Goal: Information Seeking & Learning: Learn about a topic

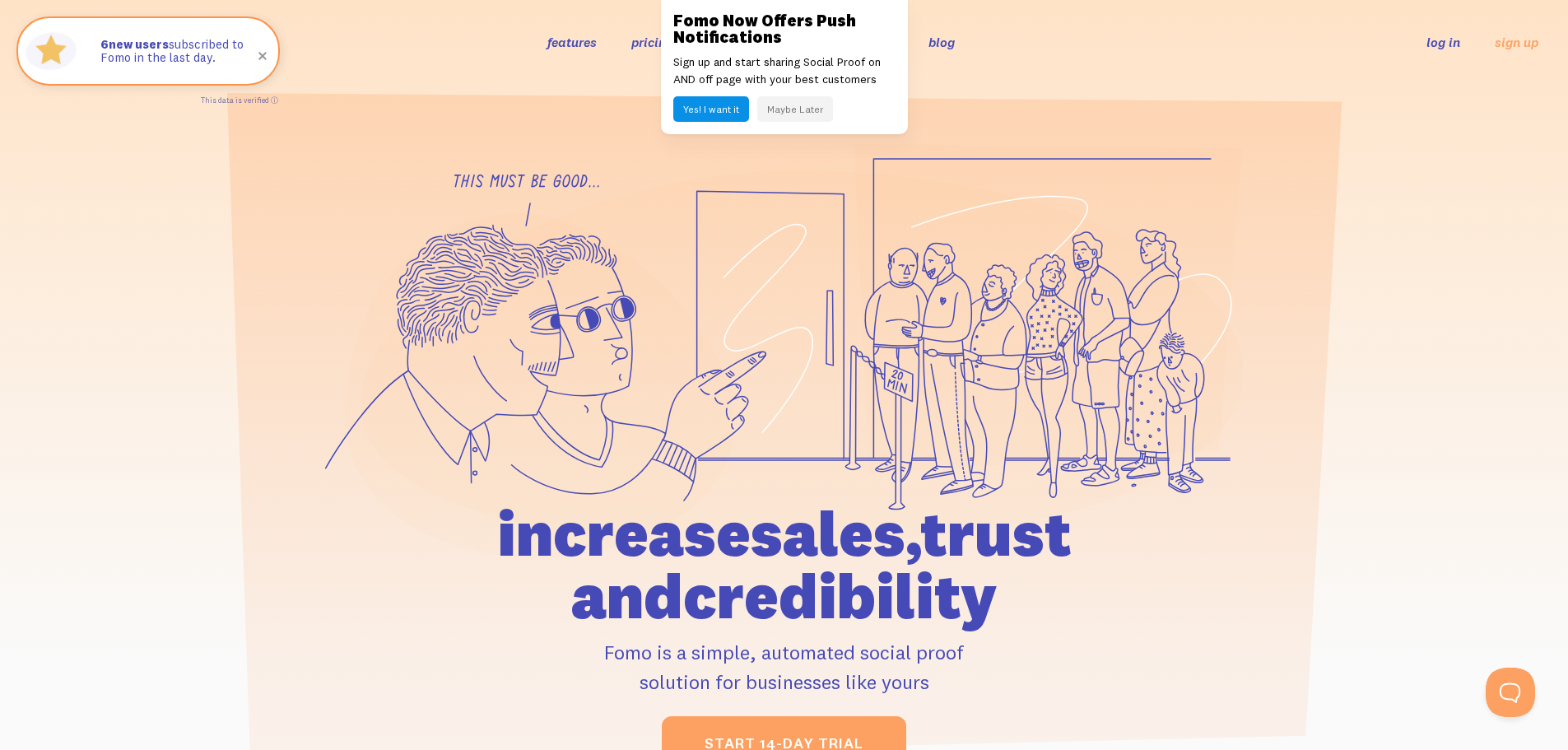
click at [714, 102] on button "Yes! I want it" at bounding box center [712, 109] width 76 height 26
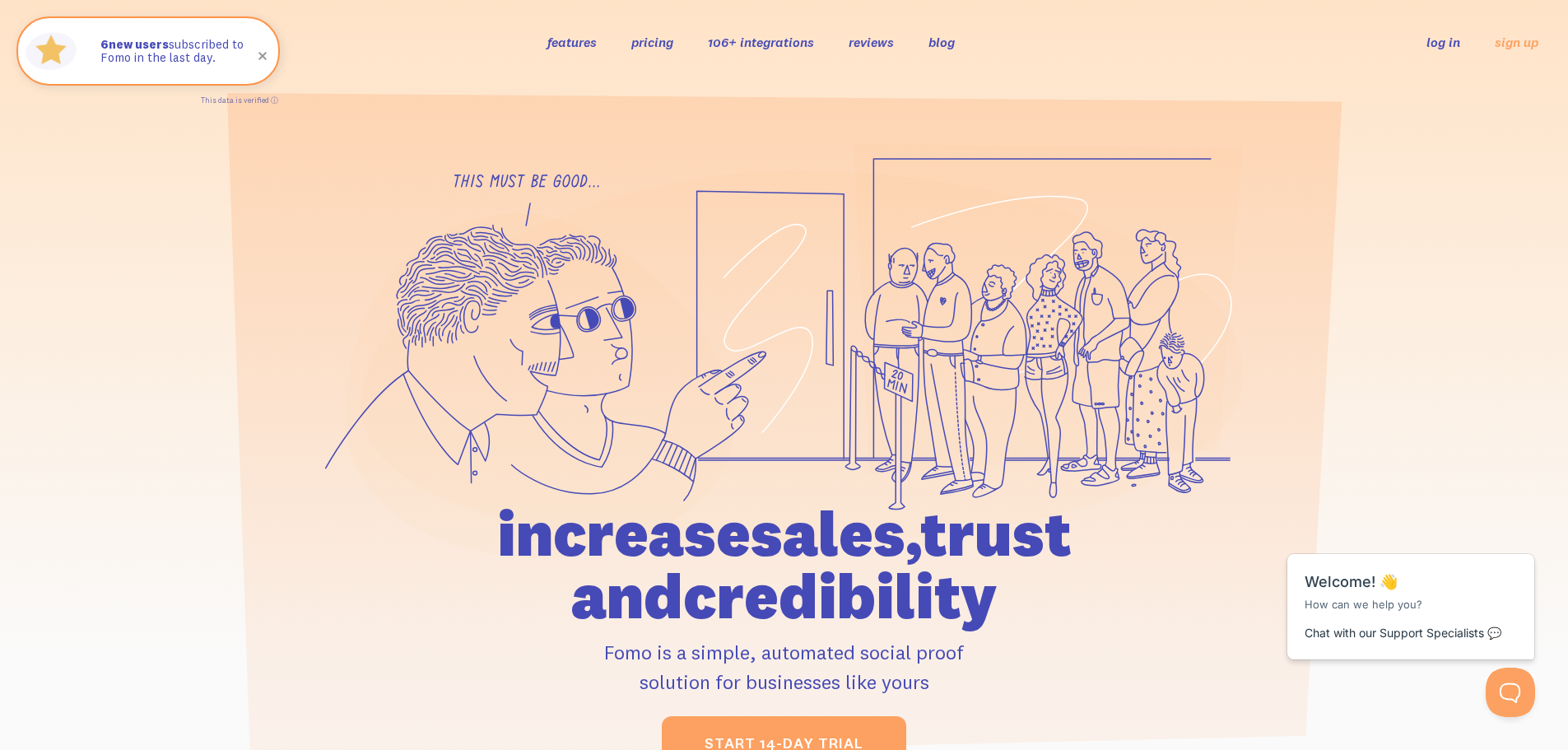
click at [758, 43] on link "106+ integrations" at bounding box center [761, 42] width 106 height 17
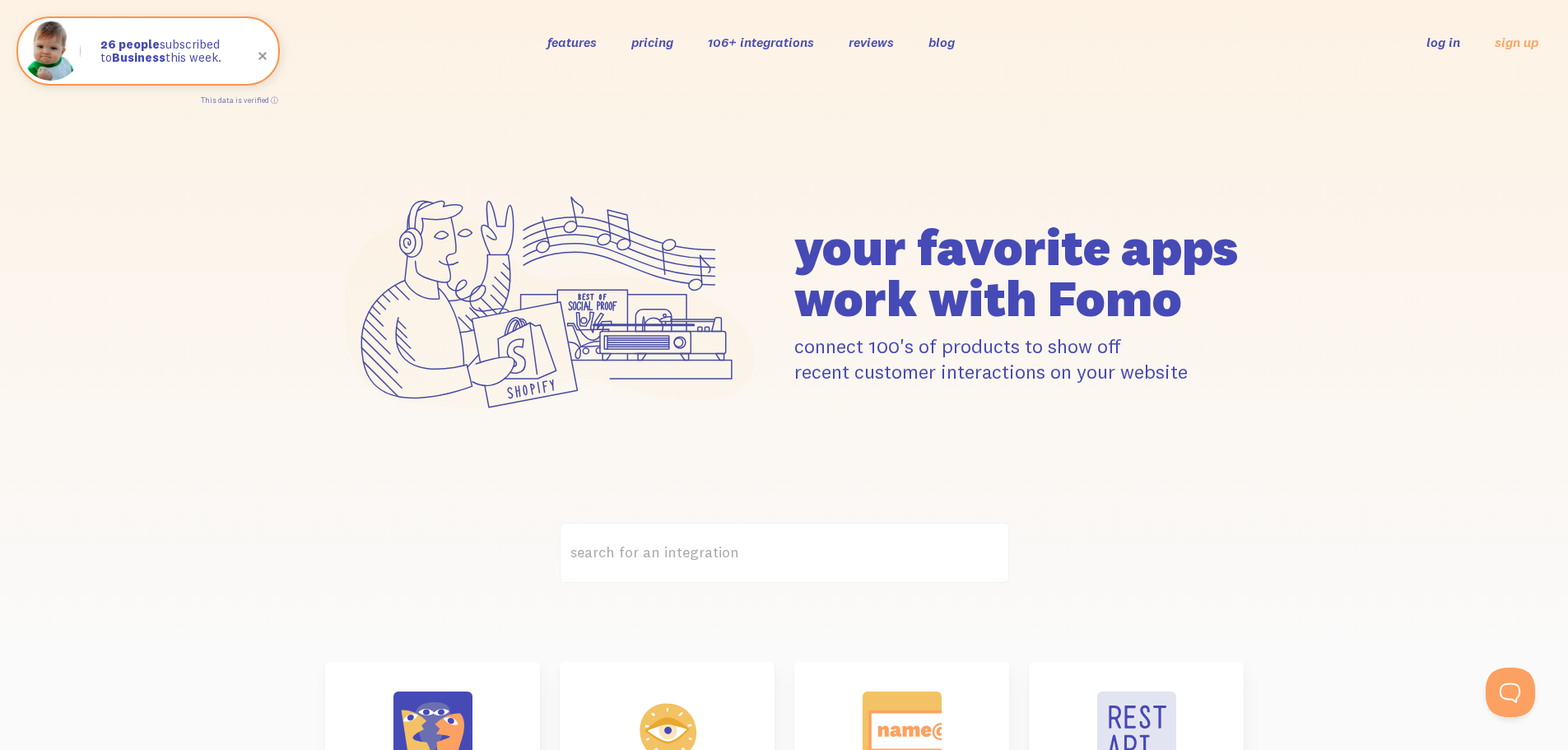
click at [658, 43] on link "pricing" at bounding box center [652, 42] width 42 height 17
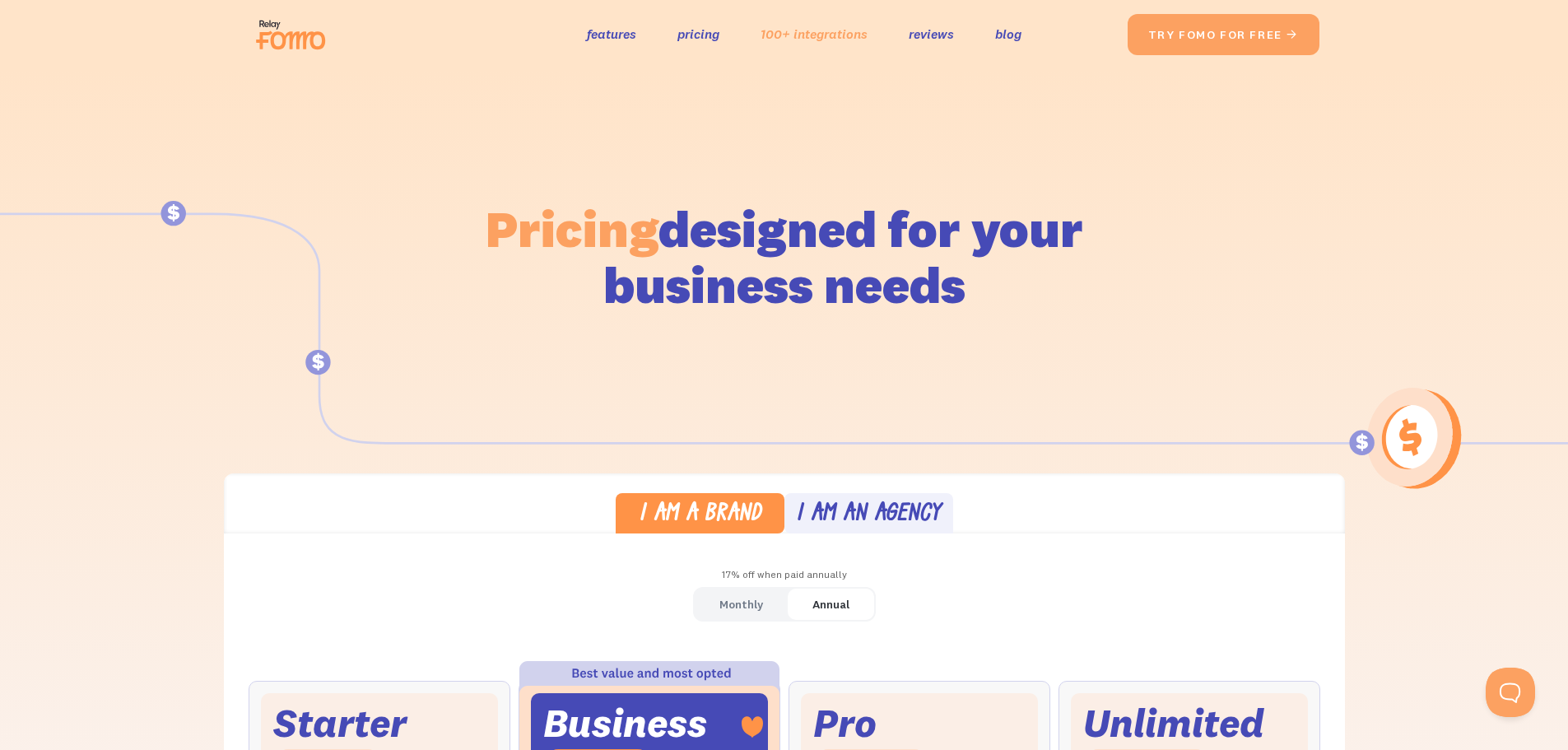
click at [809, 37] on link "100+ integrations" at bounding box center [814, 34] width 107 height 24
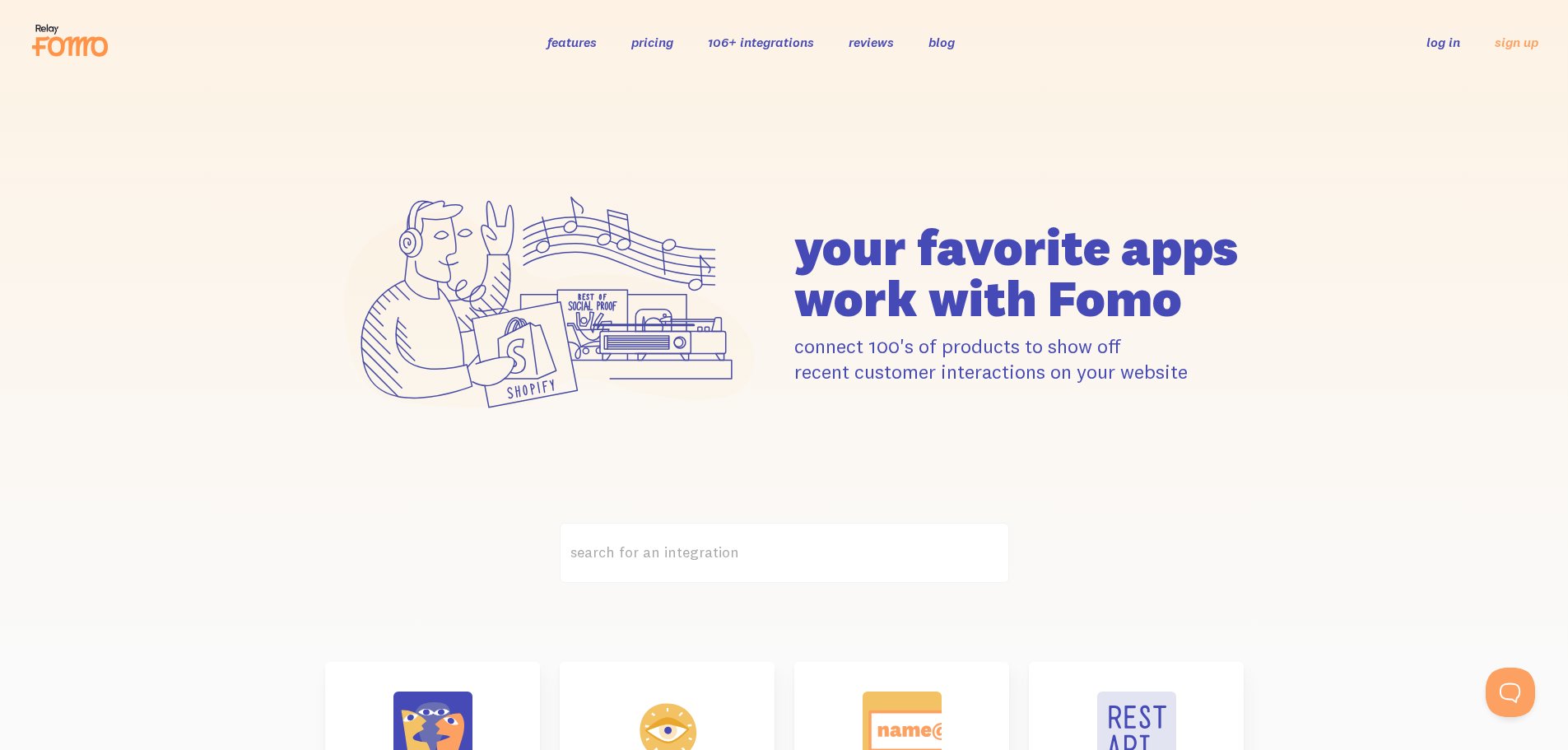
click at [573, 46] on link "features" at bounding box center [572, 42] width 49 height 17
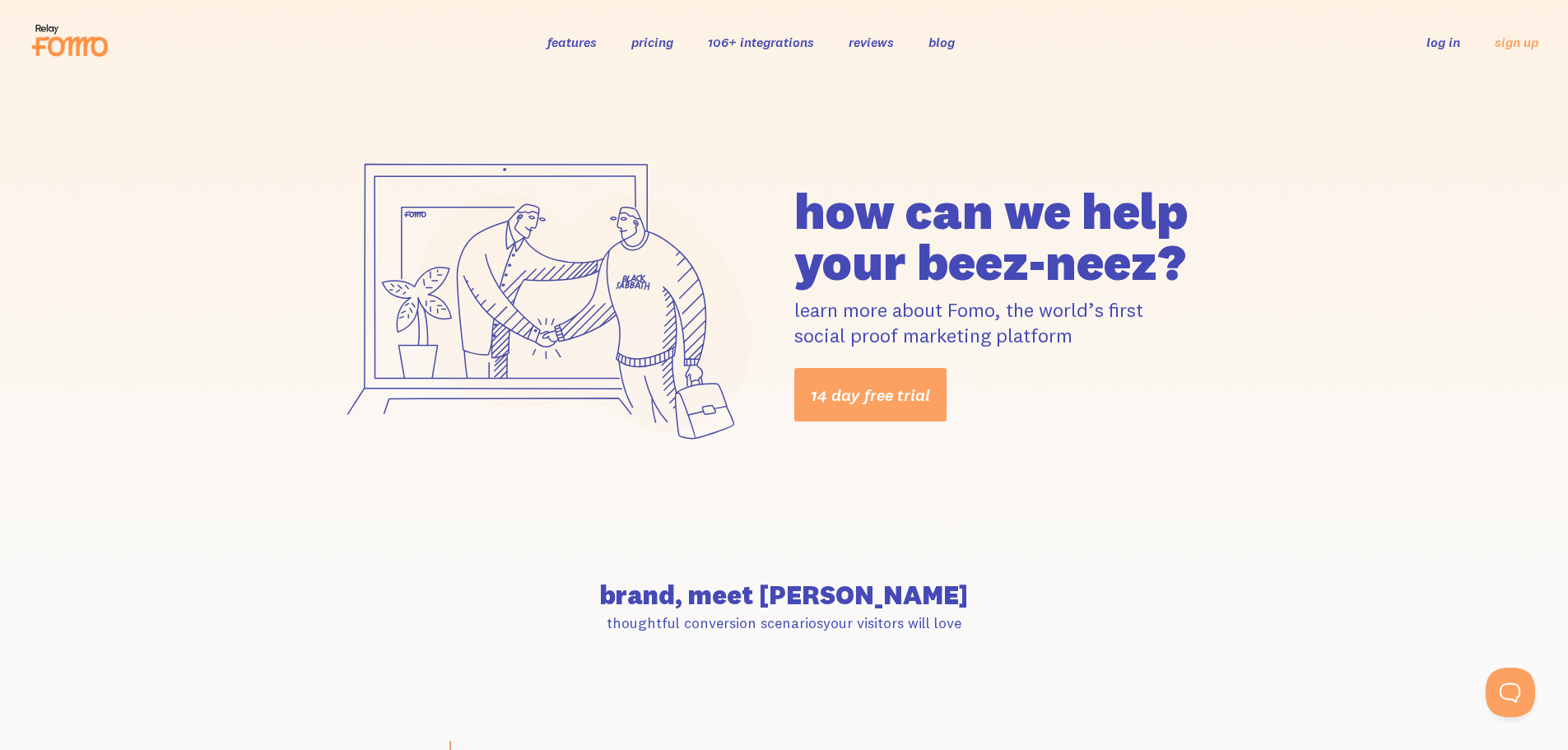
click at [747, 36] on link "106+ integrations" at bounding box center [761, 42] width 106 height 17
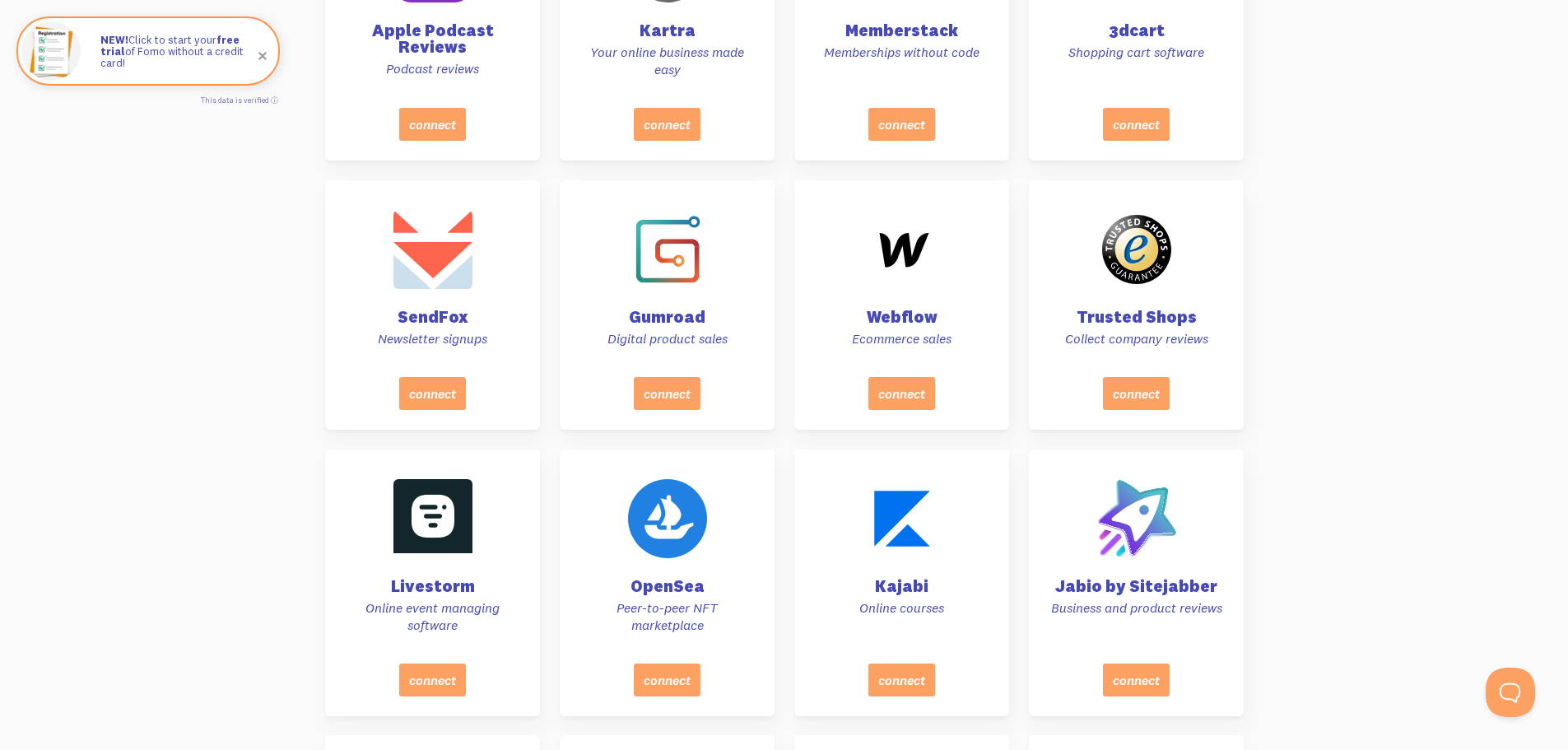
scroll to position [7158, 0]
